Goal: Task Accomplishment & Management: Manage account settings

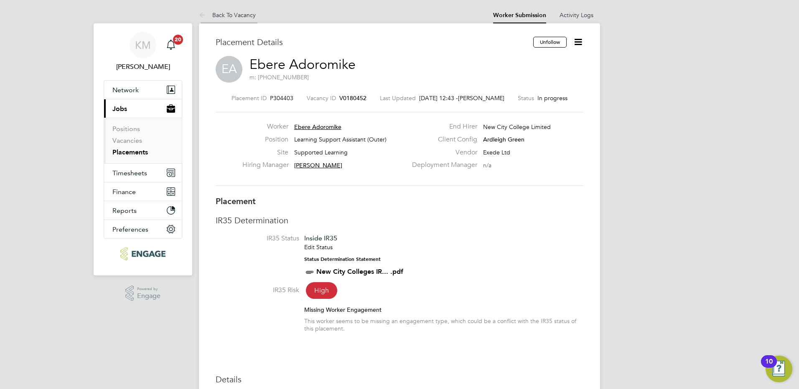
click at [234, 15] on link "Back To Vacancy" at bounding box center [227, 15] width 57 height 8
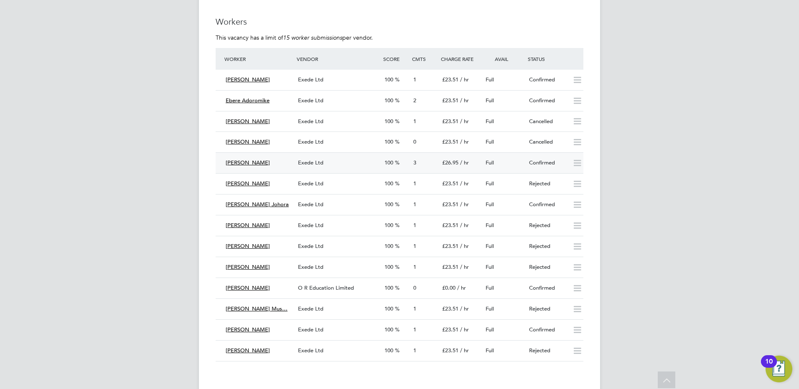
click at [308, 164] on span "Exede Ltd" at bounding box center [310, 162] width 25 height 7
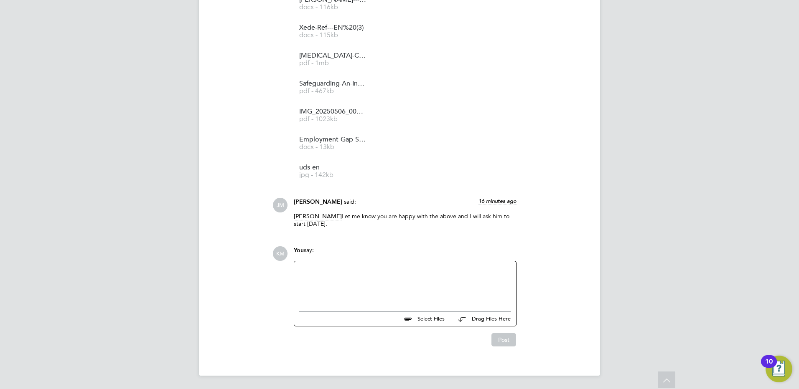
click at [327, 272] on div at bounding box center [405, 285] width 212 height 36
click at [311, 272] on div "Idealy he will start on Monday if his vetting is all cleared by HR" at bounding box center [405, 285] width 212 height 36
click at [505, 340] on button "Post" at bounding box center [503, 339] width 25 height 13
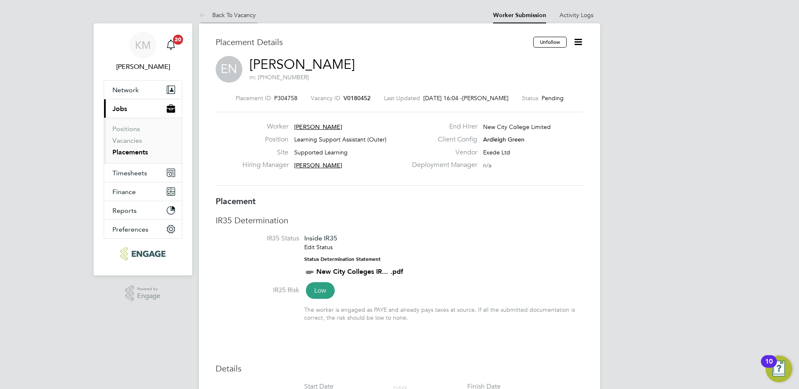
click at [223, 15] on link "Back To Vacancy" at bounding box center [227, 15] width 57 height 8
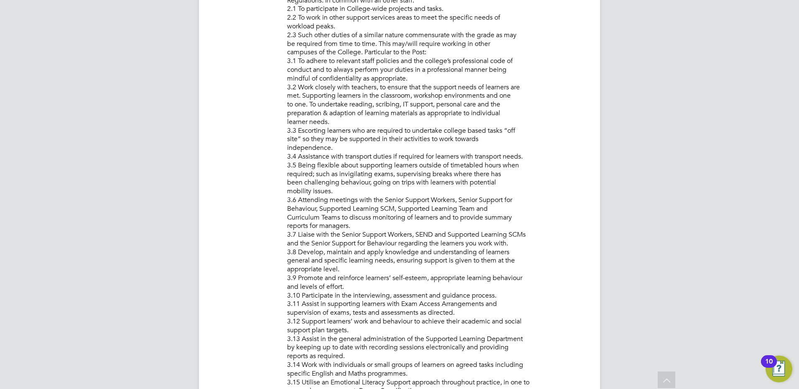
scroll to position [418, 0]
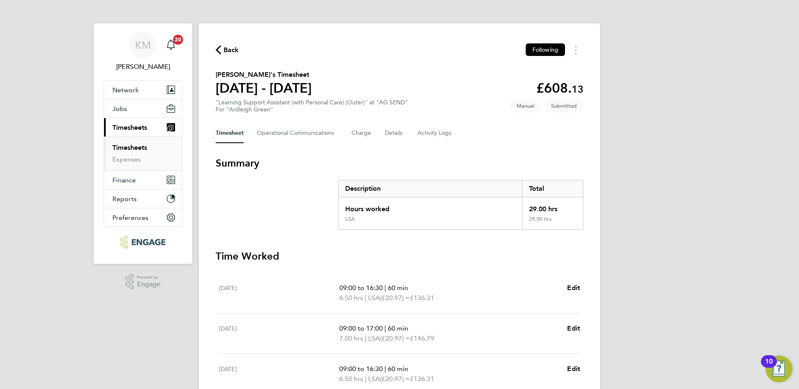
click at [222, 50] on span "Back" at bounding box center [227, 50] width 23 height 8
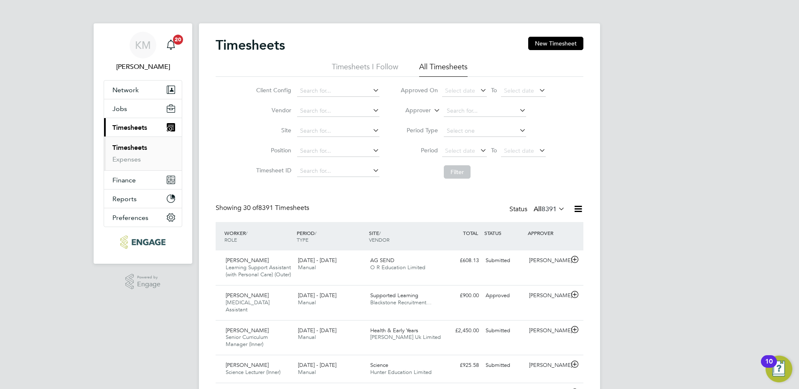
click at [455, 104] on li "Approver" at bounding box center [473, 111] width 166 height 20
click at [450, 111] on input at bounding box center [485, 111] width 82 height 12
click at [460, 119] on b "[PERSON_NAME]" at bounding box center [470, 122] width 48 height 7
type input "[PERSON_NAME]"
click at [458, 170] on button "Filter" at bounding box center [457, 171] width 27 height 13
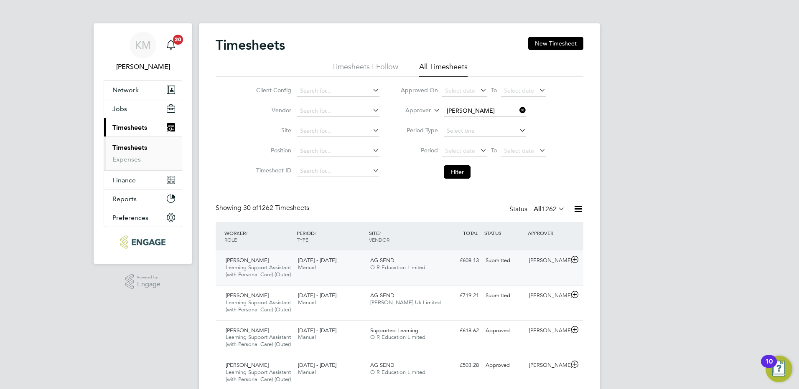
click at [503, 263] on div "Submitted" at bounding box center [503, 261] width 43 height 14
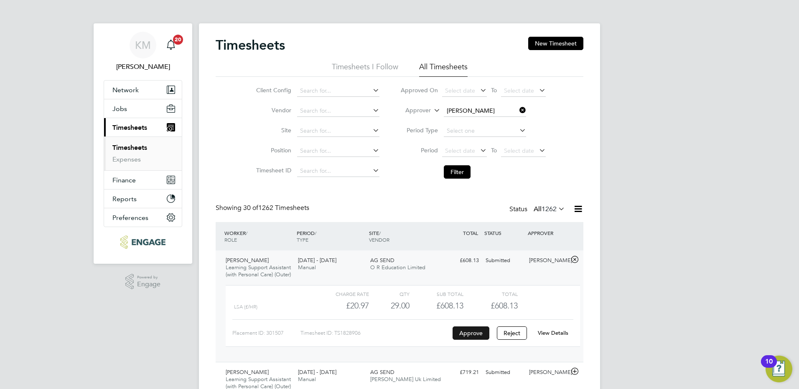
click at [465, 340] on button "Approve" at bounding box center [470, 333] width 37 height 13
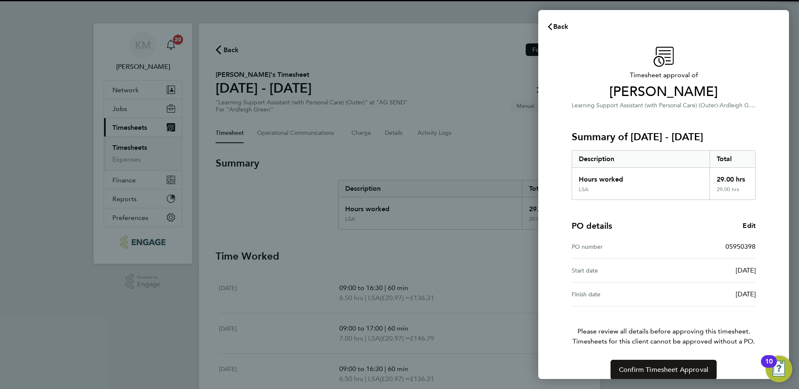
click at [623, 369] on span "Confirm Timesheet Approval" at bounding box center [663, 370] width 89 height 8
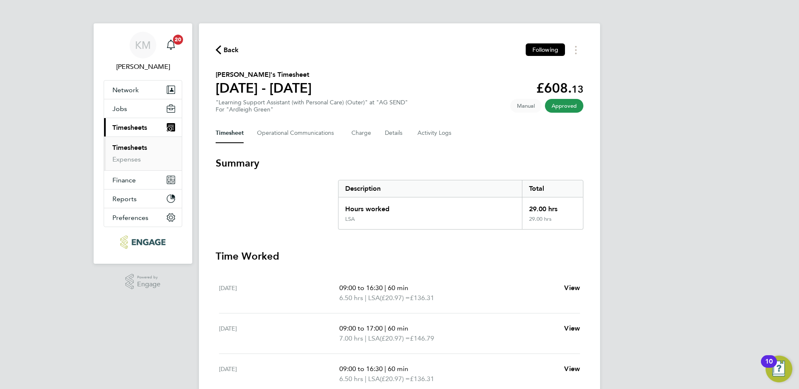
click at [221, 49] on span "Back" at bounding box center [227, 50] width 23 height 8
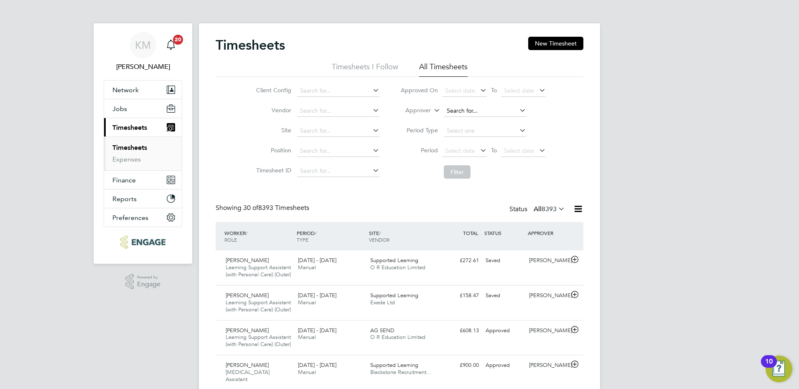
click at [472, 112] on input at bounding box center [485, 111] width 82 height 12
click at [476, 124] on li "[PERSON_NAME]" at bounding box center [494, 122] width 103 height 11
type input "[PERSON_NAME]"
click at [457, 175] on button "Filter" at bounding box center [457, 171] width 27 height 13
click at [499, 262] on div "Submitted" at bounding box center [503, 261] width 43 height 14
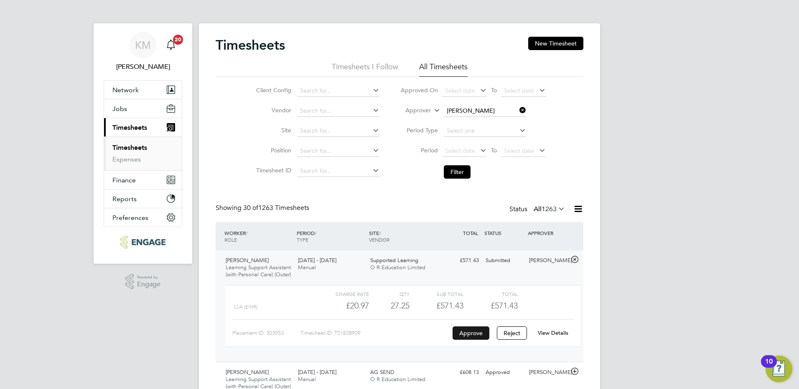
click at [468, 340] on button "Approve" at bounding box center [470, 333] width 37 height 13
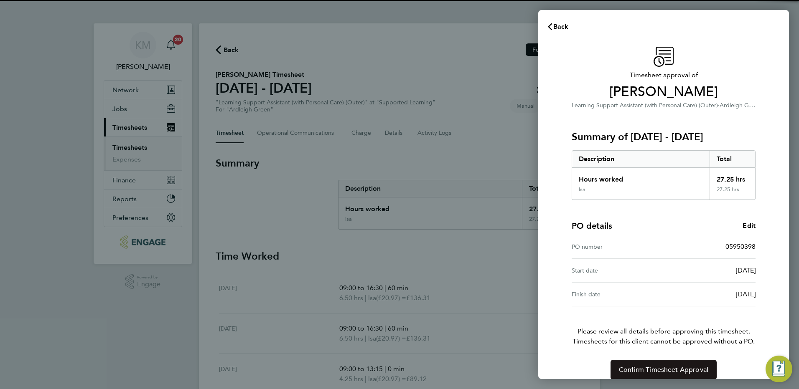
click at [633, 371] on span "Confirm Timesheet Approval" at bounding box center [663, 370] width 89 height 8
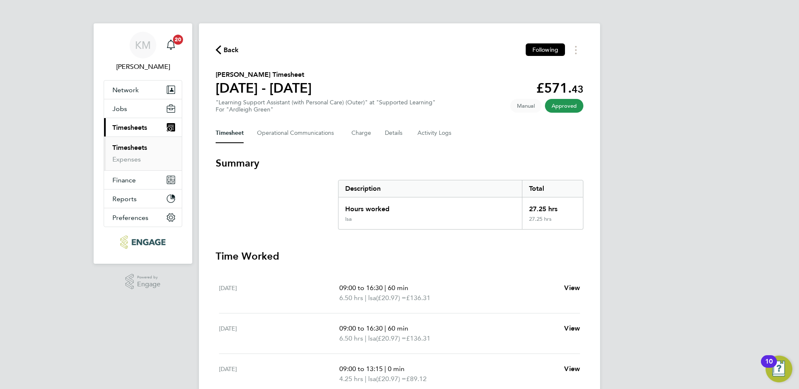
click at [225, 48] on span "Back" at bounding box center [231, 50] width 15 height 10
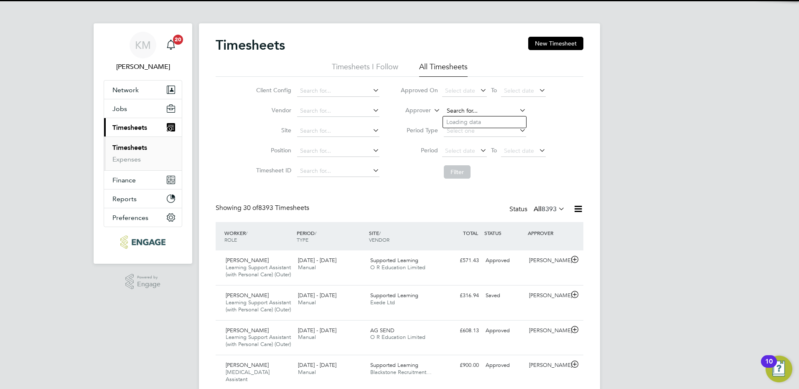
click at [471, 110] on input at bounding box center [485, 111] width 82 height 12
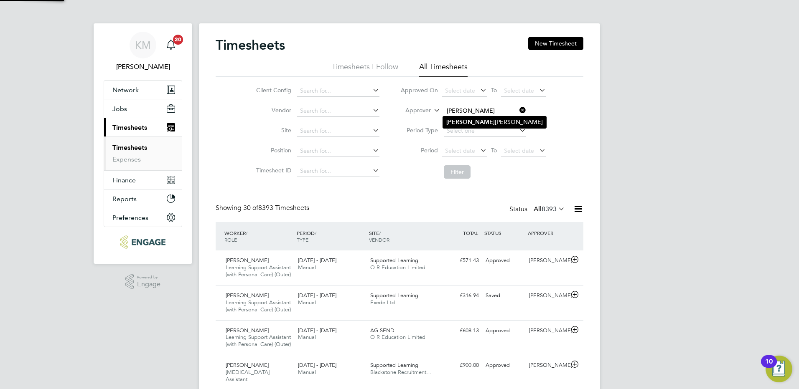
click at [455, 119] on b "[PERSON_NAME]" at bounding box center [470, 122] width 48 height 7
type input "[PERSON_NAME]"
click at [464, 175] on button "Filter" at bounding box center [457, 171] width 27 height 13
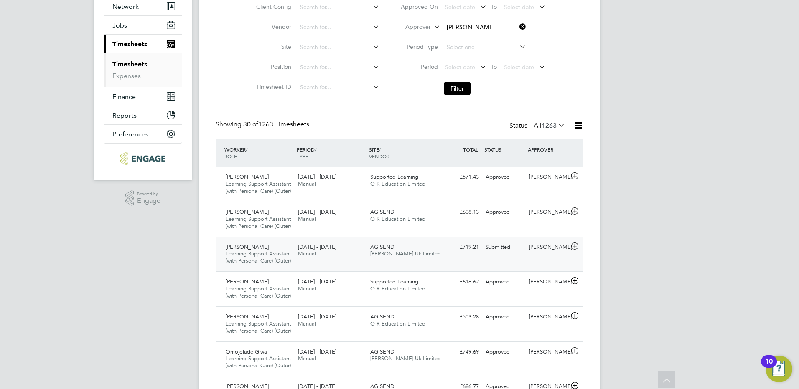
click at [497, 254] on div "Submitted" at bounding box center [503, 248] width 43 height 14
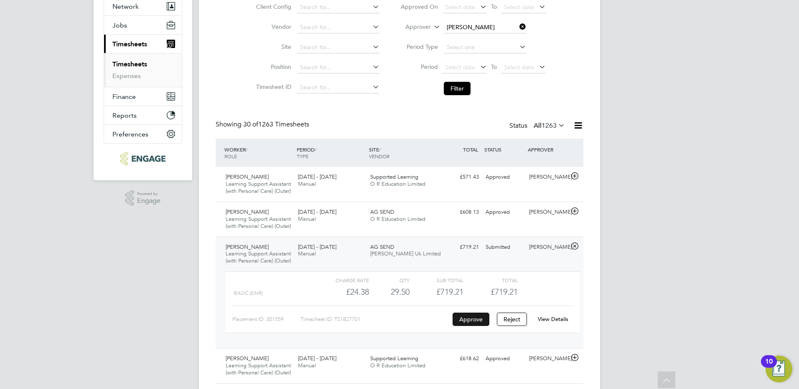
click at [469, 326] on button "Approve" at bounding box center [470, 319] width 37 height 13
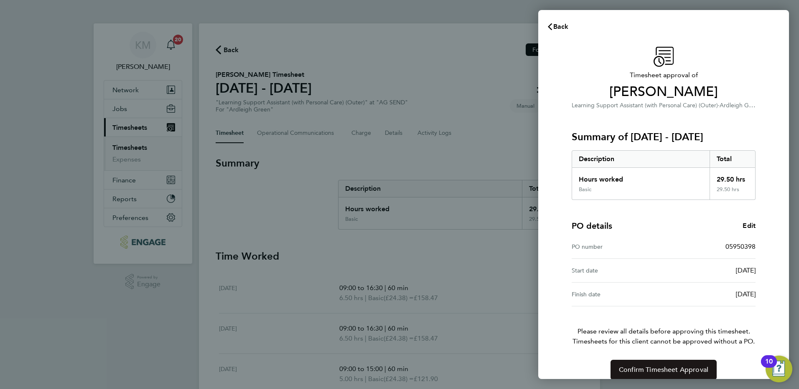
click at [630, 371] on span "Confirm Timesheet Approval" at bounding box center [663, 370] width 89 height 8
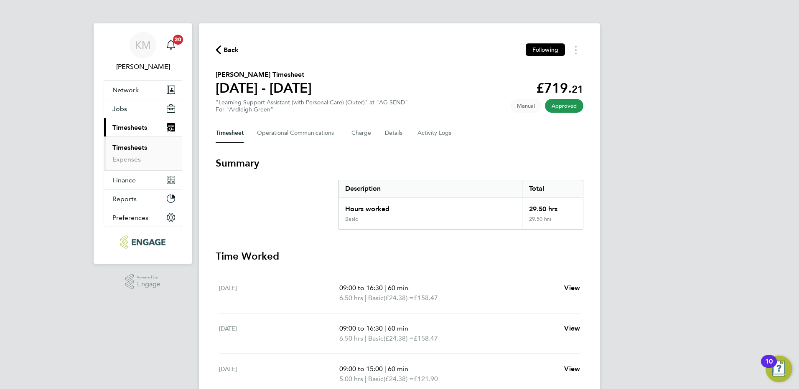
click at [226, 48] on span "Back" at bounding box center [231, 50] width 15 height 10
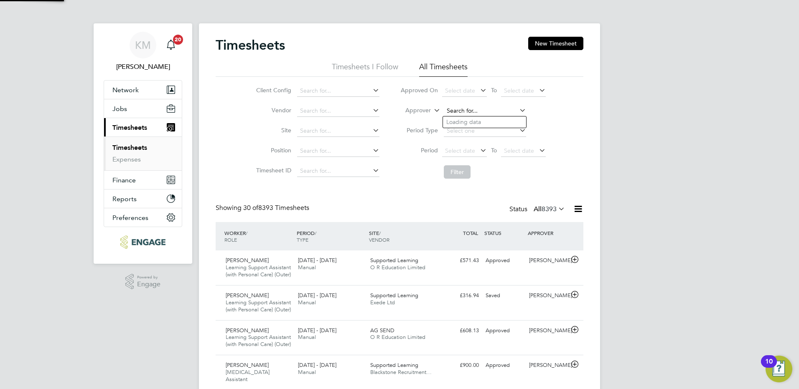
click at [465, 109] on input at bounding box center [485, 111] width 82 height 12
click at [463, 121] on li "[PERSON_NAME]" at bounding box center [494, 122] width 103 height 11
type input "[PERSON_NAME]"
click at [460, 174] on button "Filter" at bounding box center [457, 171] width 27 height 13
